Goal: Task Accomplishment & Management: Complete application form

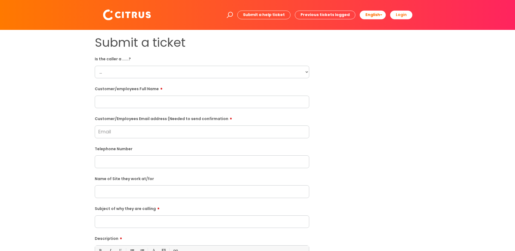
drag, startPoint x: 119, startPoint y: 73, endPoint x: 160, endPoint y: 78, distance: 41.0
click at [123, 74] on select "... Citrus Customer Citrus Employee [DEMOGRAPHIC_DATA] Supplier" at bounding box center [202, 72] width 215 height 12
select select "Citrus Employee"
click at [95, 66] on select "... Citrus Customer Citrus Employee [DEMOGRAPHIC_DATA] Supplier" at bounding box center [202, 72] width 215 height 12
click at [120, 102] on input "text" at bounding box center [202, 102] width 215 height 12
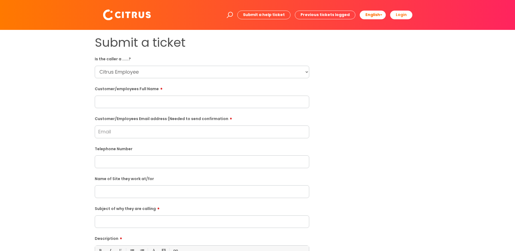
click at [129, 190] on input "text" at bounding box center [202, 191] width 215 height 12
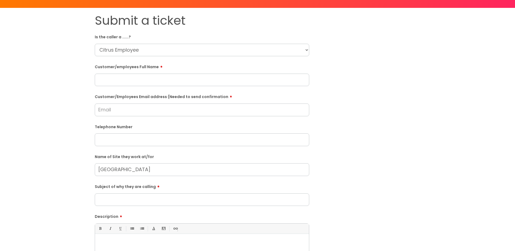
scroll to position [54, 0]
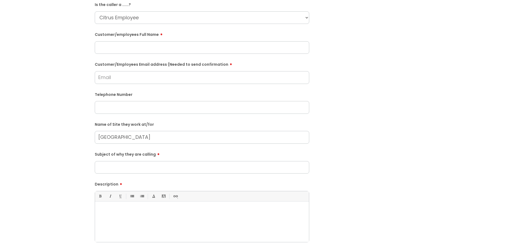
type input "[GEOGRAPHIC_DATA]"
click at [107, 170] on input "Subject of why they are calling" at bounding box center [202, 167] width 215 height 12
type input "Clocking in trouble"
click at [119, 213] on p at bounding box center [202, 211] width 206 height 5
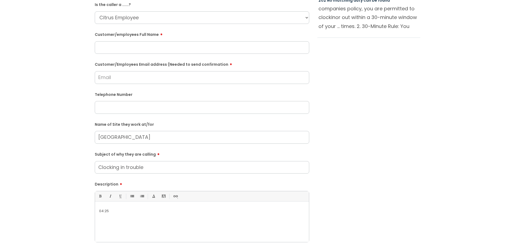
click at [97, 211] on div "04:25" at bounding box center [202, 223] width 214 height 37
click at [128, 211] on p "She clocked in a t 04:25" at bounding box center [202, 211] width 206 height 5
click at [111, 103] on input "text" at bounding box center [202, 107] width 215 height 12
paste input "07400087415"
type input "07400087415"
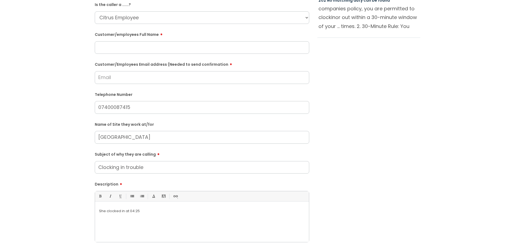
click at [114, 48] on input "text" at bounding box center [202, 47] width 215 height 12
paste input "[PERSON_NAME]"
type input "[PERSON_NAME]"
click at [114, 79] on input "Customer/Employees Email address (Needed to send confirmation" at bounding box center [202, 77] width 215 height 12
click at [103, 79] on input "Customer/Employees Email address (Needed to send confirmation" at bounding box center [202, 77] width 215 height 12
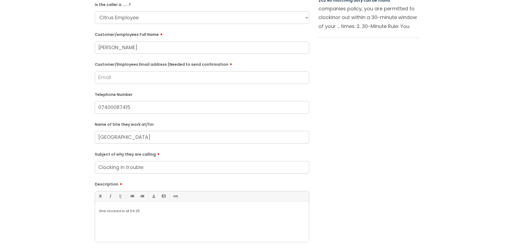
paste input "[EMAIL_ADDRESS][DOMAIN_NAME]"
click at [99, 78] on input "[EMAIL_ADDRESS][DOMAIN_NAME]" at bounding box center [202, 77] width 215 height 12
type input "[EMAIL_ADDRESS][DOMAIN_NAME]"
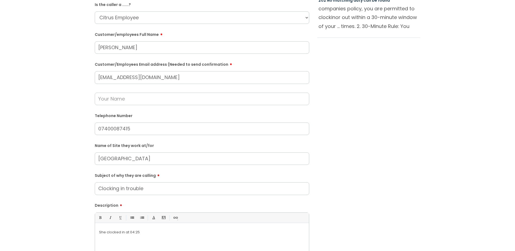
scroll to position [217, 0]
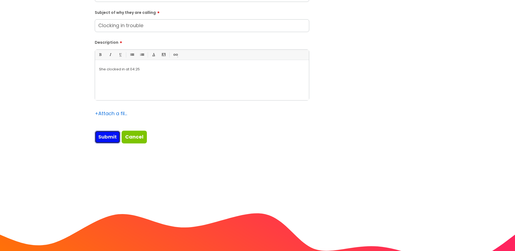
click at [111, 139] on input "Submit" at bounding box center [108, 137] width 26 height 12
type input "Please Wait..."
